Goal: Task Accomplishment & Management: Manage account settings

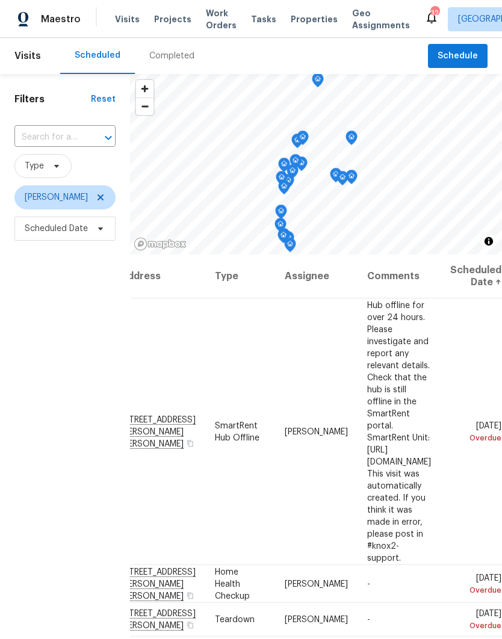
scroll to position [0, 100]
click at [0, 0] on icon at bounding box center [0, 0] width 0 height 0
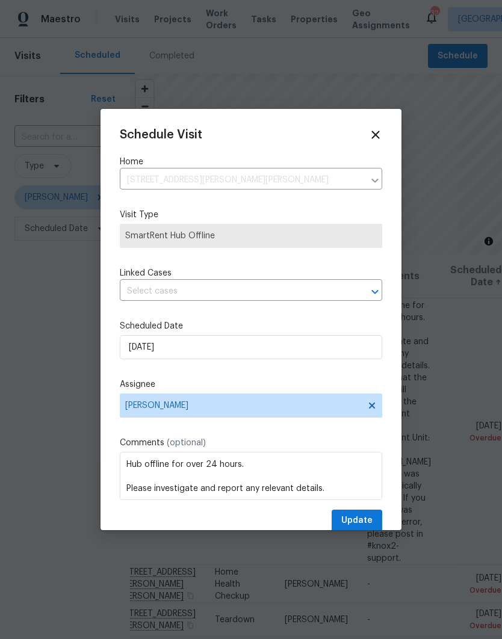
click at [132, 301] on input "text" at bounding box center [234, 291] width 229 height 19
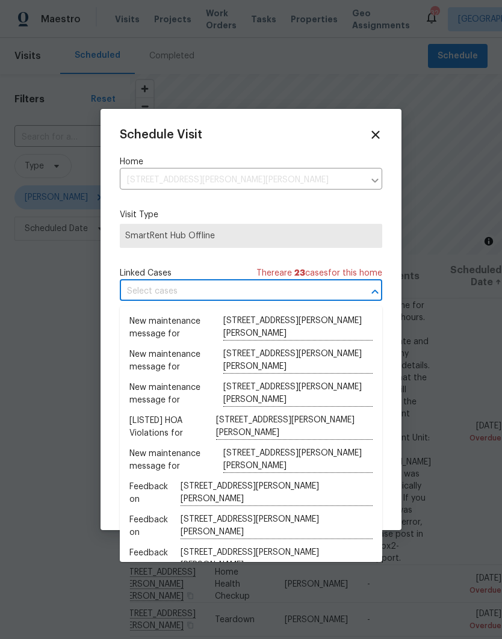
click at [438, 293] on div at bounding box center [251, 319] width 502 height 639
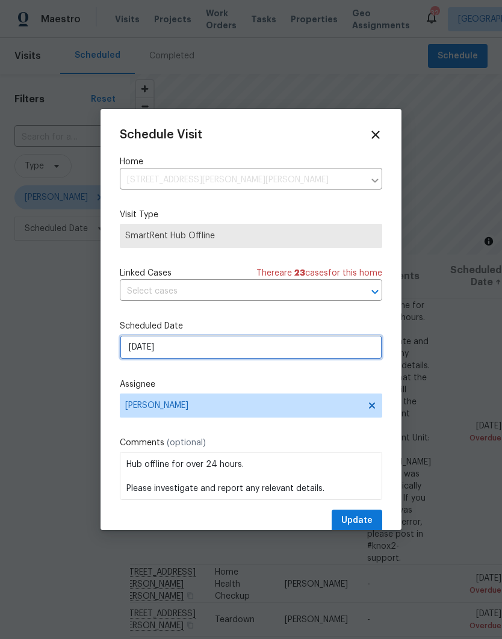
click at [327, 356] on input "[DATE]" at bounding box center [251, 347] width 262 height 24
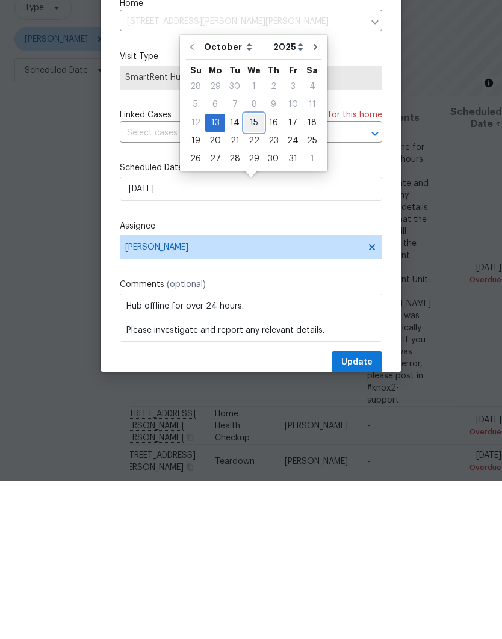
click at [256, 273] on div "15" at bounding box center [253, 281] width 19 height 17
type input "[DATE]"
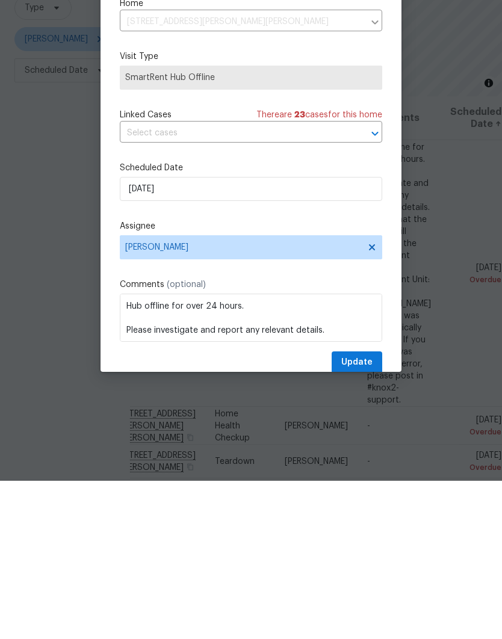
scroll to position [48, 0]
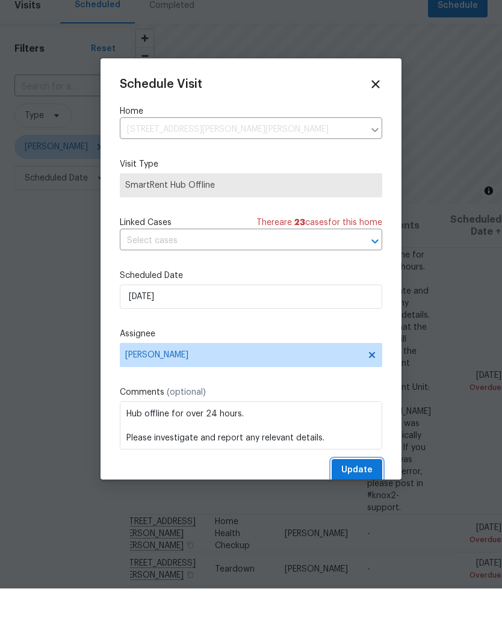
click at [366, 513] on span "Update" at bounding box center [356, 520] width 31 height 15
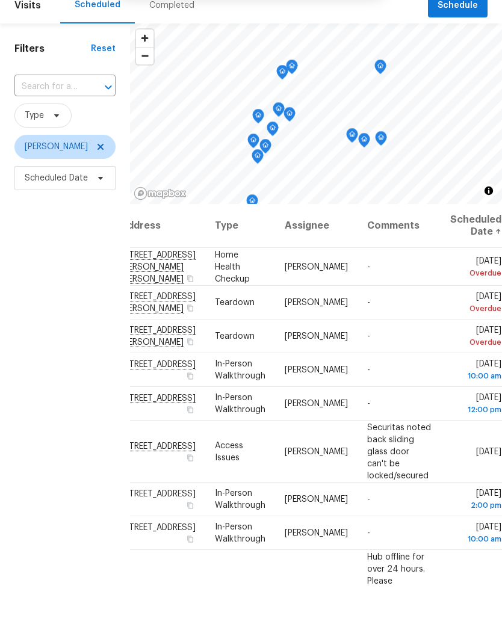
scroll to position [0, 100]
click at [0, 0] on icon at bounding box center [0, 0] width 0 height 0
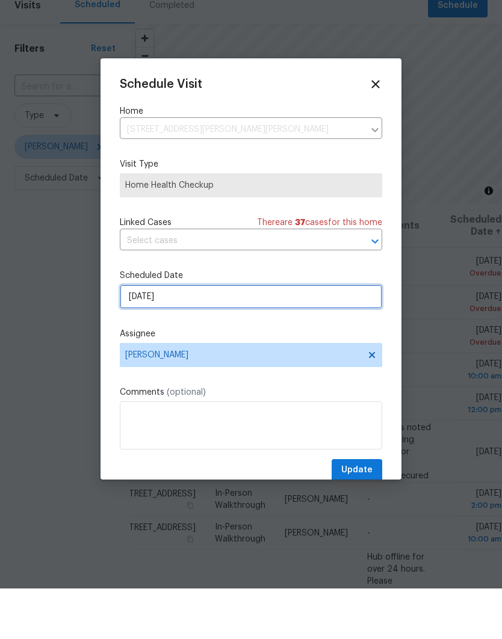
click at [312, 335] on input "[DATE]" at bounding box center [251, 347] width 262 height 24
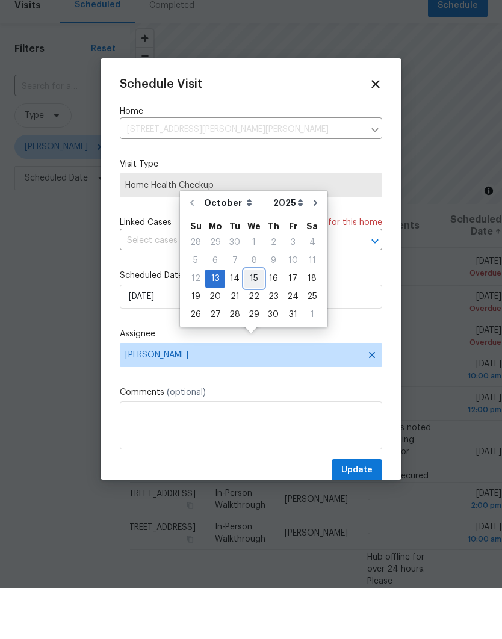
click at [259, 321] on div "15" at bounding box center [253, 329] width 19 height 17
type input "[DATE]"
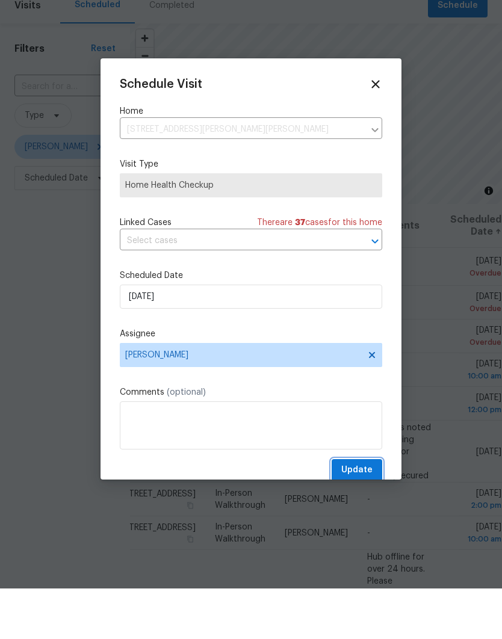
click at [366, 513] on span "Update" at bounding box center [356, 520] width 31 height 15
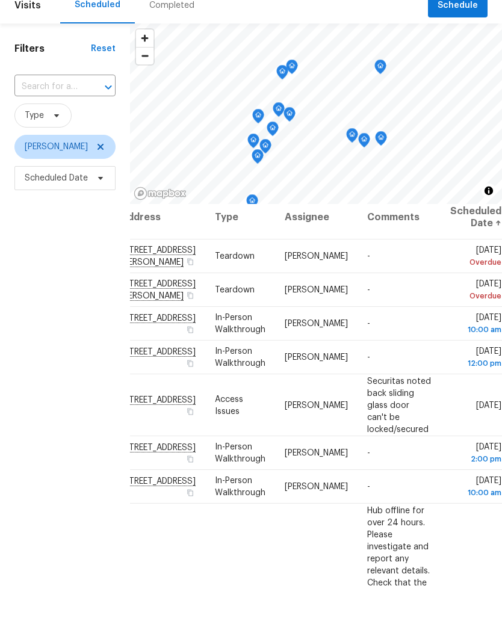
scroll to position [8, 100]
